Goal: Transaction & Acquisition: Purchase product/service

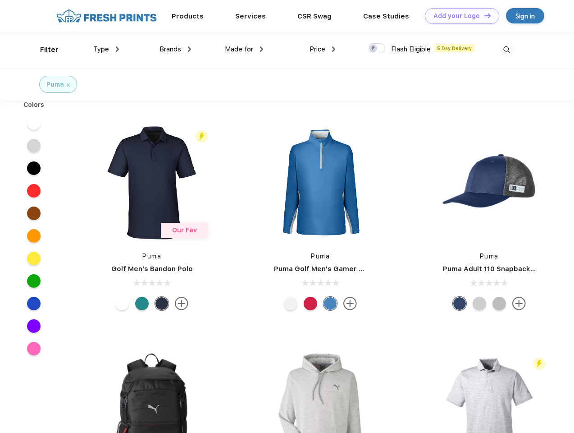
scroll to position [0, 0]
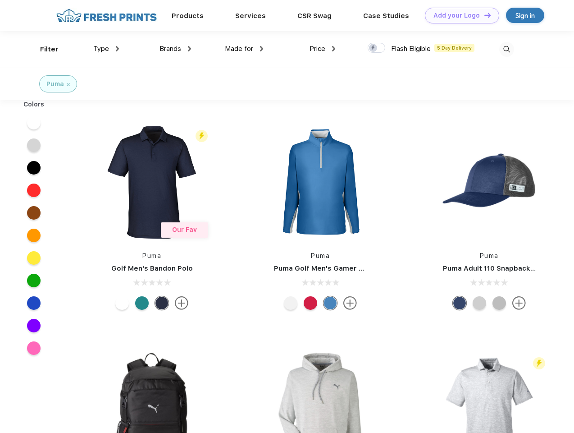
click at [459, 15] on link "Add your Logo Design Tool" at bounding box center [462, 16] width 74 height 16
click at [0, 0] on div "Design Tool" at bounding box center [0, 0] width 0 height 0
click at [483, 15] on link "Add your Logo Design Tool" at bounding box center [462, 16] width 74 height 16
click at [43, 49] on div "Filter" at bounding box center [49, 49] width 18 height 10
click at [106, 49] on span "Type" at bounding box center [101, 49] width 16 height 8
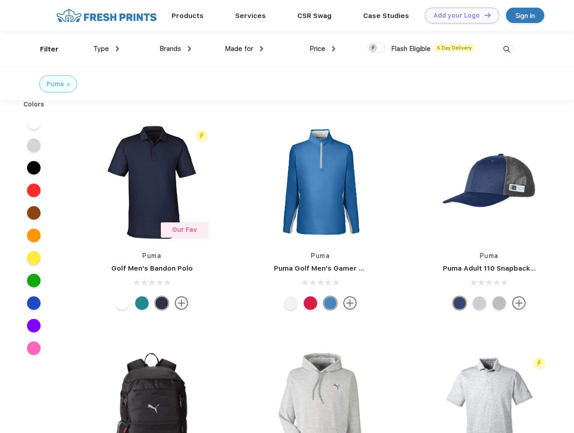
click at [175, 49] on span "Brands" at bounding box center [170, 49] width 22 height 8
click at [244, 49] on span "Made for" at bounding box center [239, 49] width 28 height 8
click at [323, 49] on span "Price" at bounding box center [318, 49] width 16 height 8
click at [377, 48] on div at bounding box center [377, 48] width 18 height 10
click at [373, 48] on input "checkbox" at bounding box center [371, 45] width 6 height 6
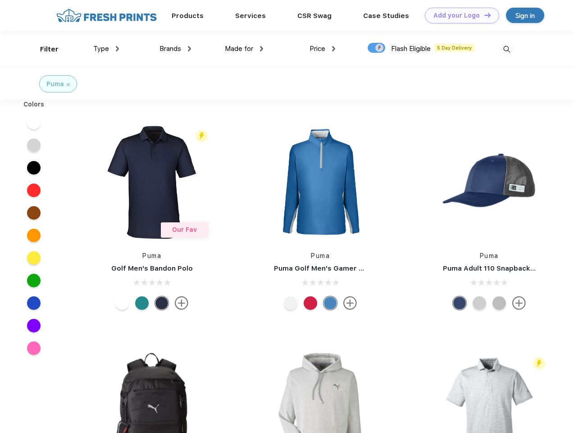
click at [506, 49] on img at bounding box center [506, 49] width 15 height 15
